Goal: Check status: Check status

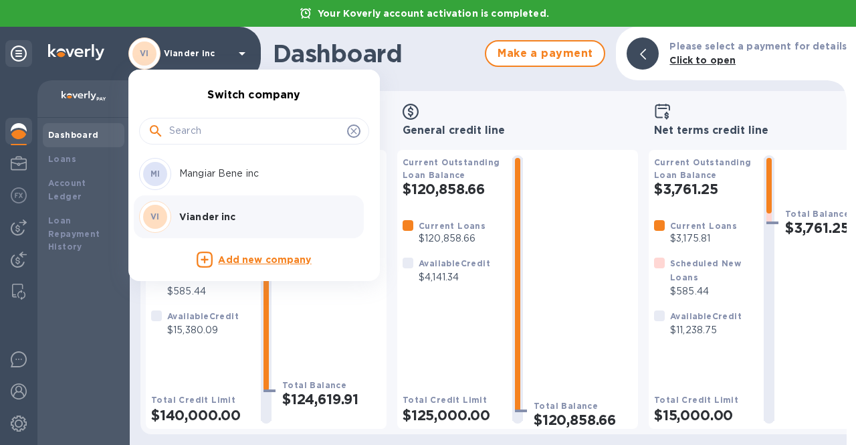
click at [210, 180] on p "Mangiar Bene inc" at bounding box center [263, 173] width 168 height 14
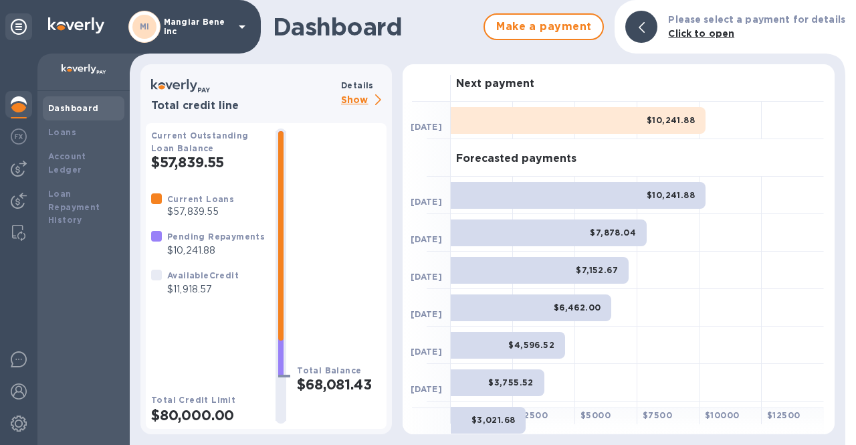
click at [358, 95] on p "Show" at bounding box center [363, 100] width 45 height 17
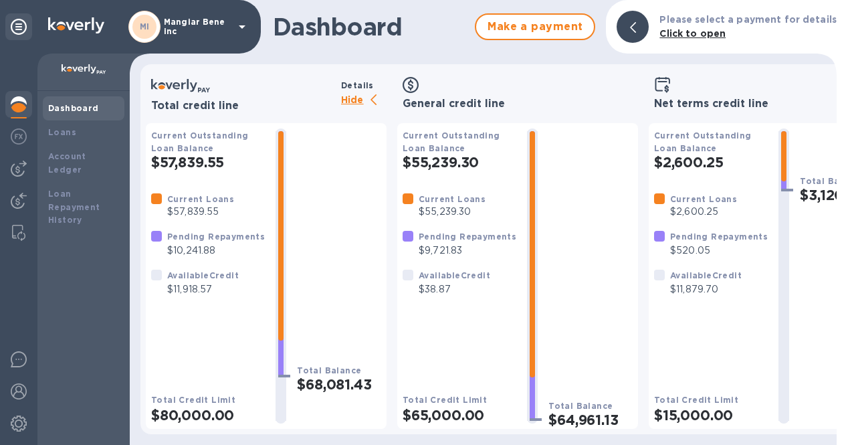
click at [185, 22] on p "Mangiar Bene inc" at bounding box center [197, 26] width 67 height 19
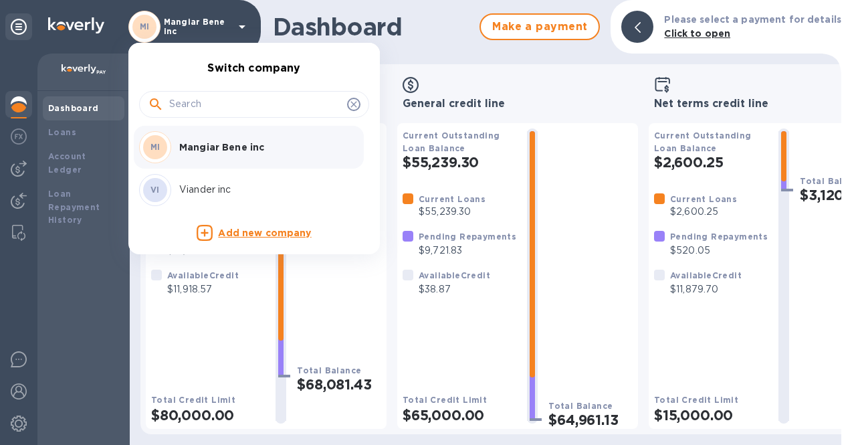
click at [196, 186] on p "Viander inc" at bounding box center [263, 190] width 168 height 14
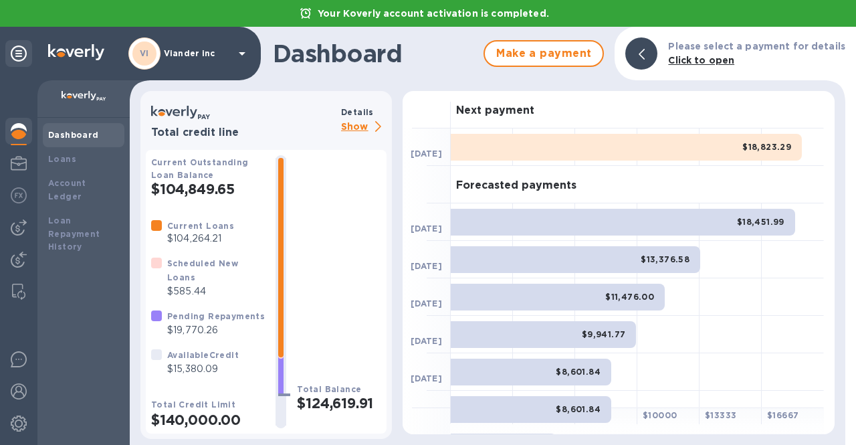
click at [357, 128] on p "Show" at bounding box center [363, 127] width 45 height 17
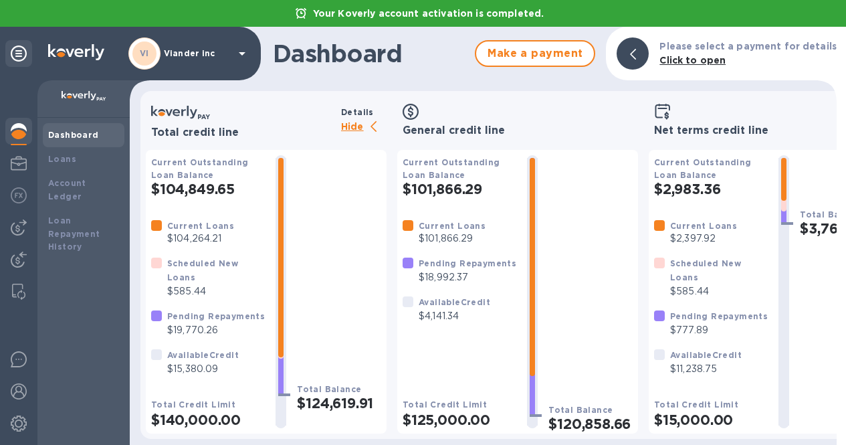
click at [354, 129] on p "Hide" at bounding box center [363, 127] width 45 height 17
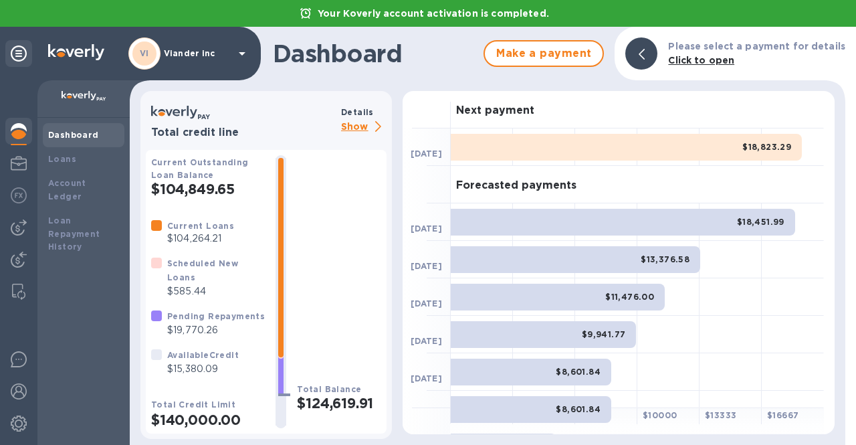
click at [195, 52] on p "Viander inc" at bounding box center [197, 53] width 67 height 9
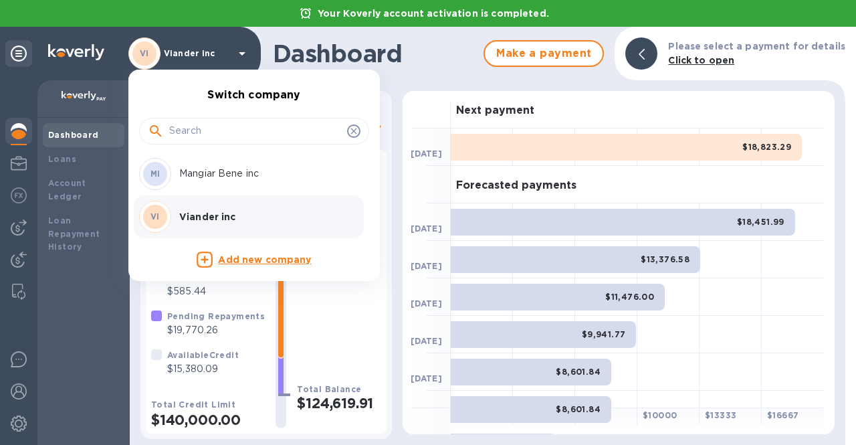
click at [193, 180] on p "Mangiar Bene inc" at bounding box center [263, 173] width 168 height 14
